Goal: Information Seeking & Learning: Learn about a topic

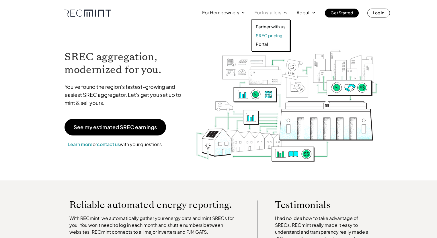
click at [270, 34] on p "SREC pricing" at bounding box center [269, 36] width 27 height 6
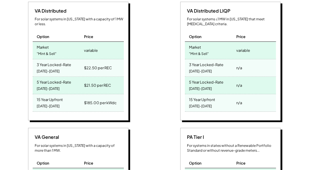
scroll to position [246, 0]
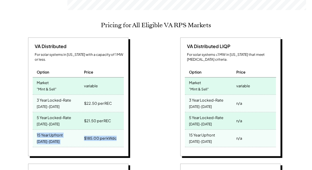
drag, startPoint x: 101, startPoint y: 130, endPoint x: 36, endPoint y: 126, distance: 65.5
click at [36, 130] on div "15 Year Upfront [DATE]-[DATE] $185.00 per kWdc" at bounding box center [78, 138] width 91 height 17
click at [114, 97] on div "$22.50 per REC" at bounding box center [103, 103] width 41 height 17
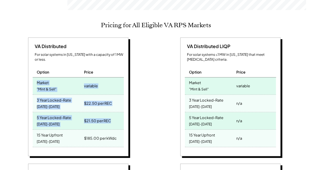
drag, startPoint x: 116, startPoint y: 110, endPoint x: 28, endPoint y: 72, distance: 96.3
click at [28, 72] on div "VA Distributed For solar systems in [US_STATE] with a capacity of 1 MW or less.…" at bounding box center [78, 97] width 100 height 119
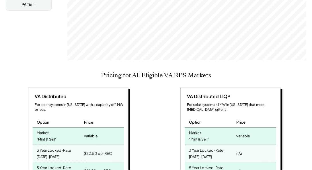
scroll to position [262, 0]
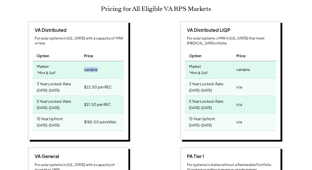
drag, startPoint x: 106, startPoint y: 63, endPoint x: 82, endPoint y: 61, distance: 23.9
click at [82, 61] on div "Market "Mint & Sell" variable" at bounding box center [78, 69] width 91 height 17
click at [82, 61] on div "Market "Mint & Sell"" at bounding box center [58, 69] width 50 height 17
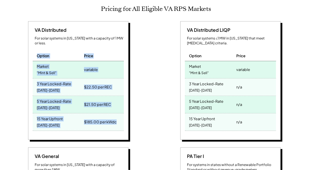
drag, startPoint x: 123, startPoint y: 114, endPoint x: 34, endPoint y: 49, distance: 110.4
click at [34, 49] on div "VA Distributed For solar systems in [US_STATE] with a capacity of 1 MW or less.…" at bounding box center [78, 80] width 100 height 119
click at [34, 48] on div "Option" at bounding box center [58, 53] width 50 height 15
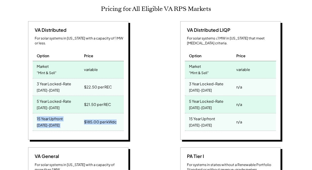
drag, startPoint x: 118, startPoint y: 113, endPoint x: 34, endPoint y: 108, distance: 84.1
click at [34, 114] on div "15 Year Upfront [DATE]-[DATE] $185.00 per kWdc" at bounding box center [78, 122] width 91 height 17
click at [78, 116] on div "15 Year Upfront [DATE]-[DATE]" at bounding box center [58, 122] width 50 height 17
drag, startPoint x: 85, startPoint y: 113, endPoint x: 97, endPoint y: 114, distance: 12.1
click at [97, 118] on div "$185.00 per kWdc" at bounding box center [100, 122] width 33 height 8
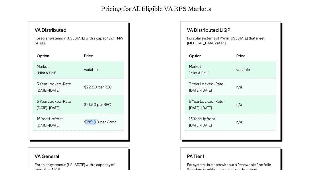
click at [97, 118] on div "$185.00 per kWdc" at bounding box center [100, 122] width 33 height 8
